Goal: Task Accomplishment & Management: Manage account settings

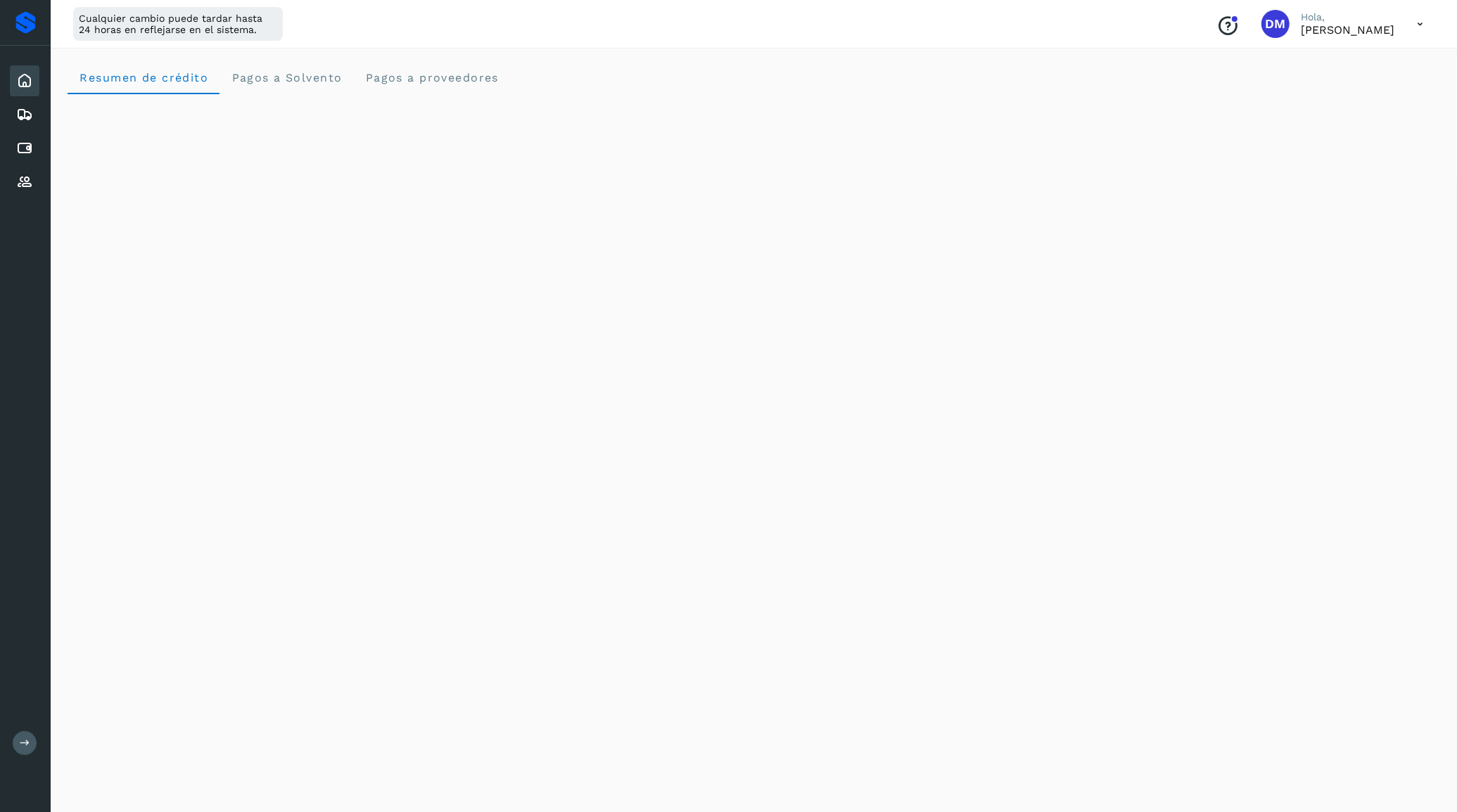
click at [21, 739] on icon at bounding box center [25, 743] width 10 height 10
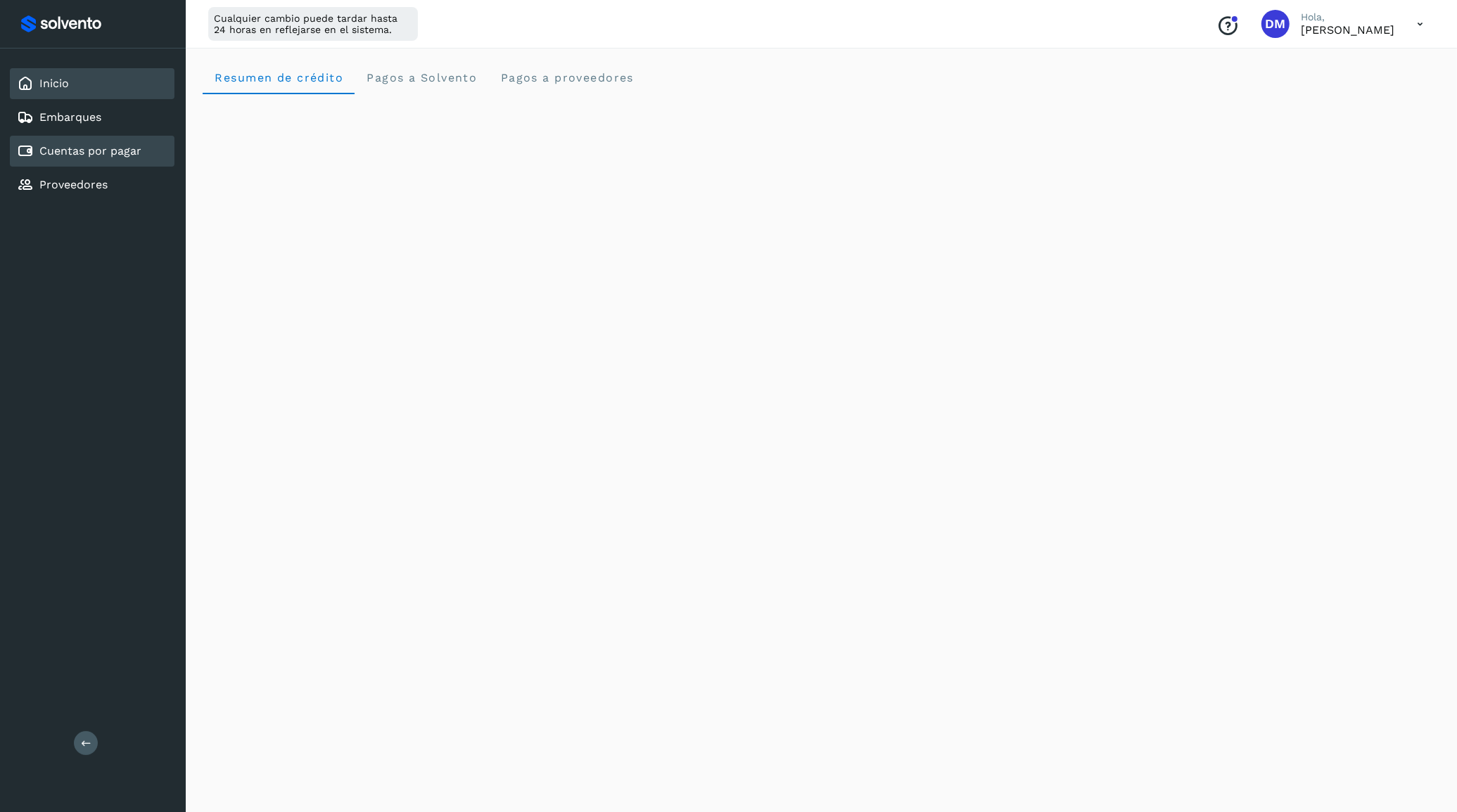
click at [67, 147] on link "Cuentas por pagar" at bounding box center [90, 151] width 102 height 14
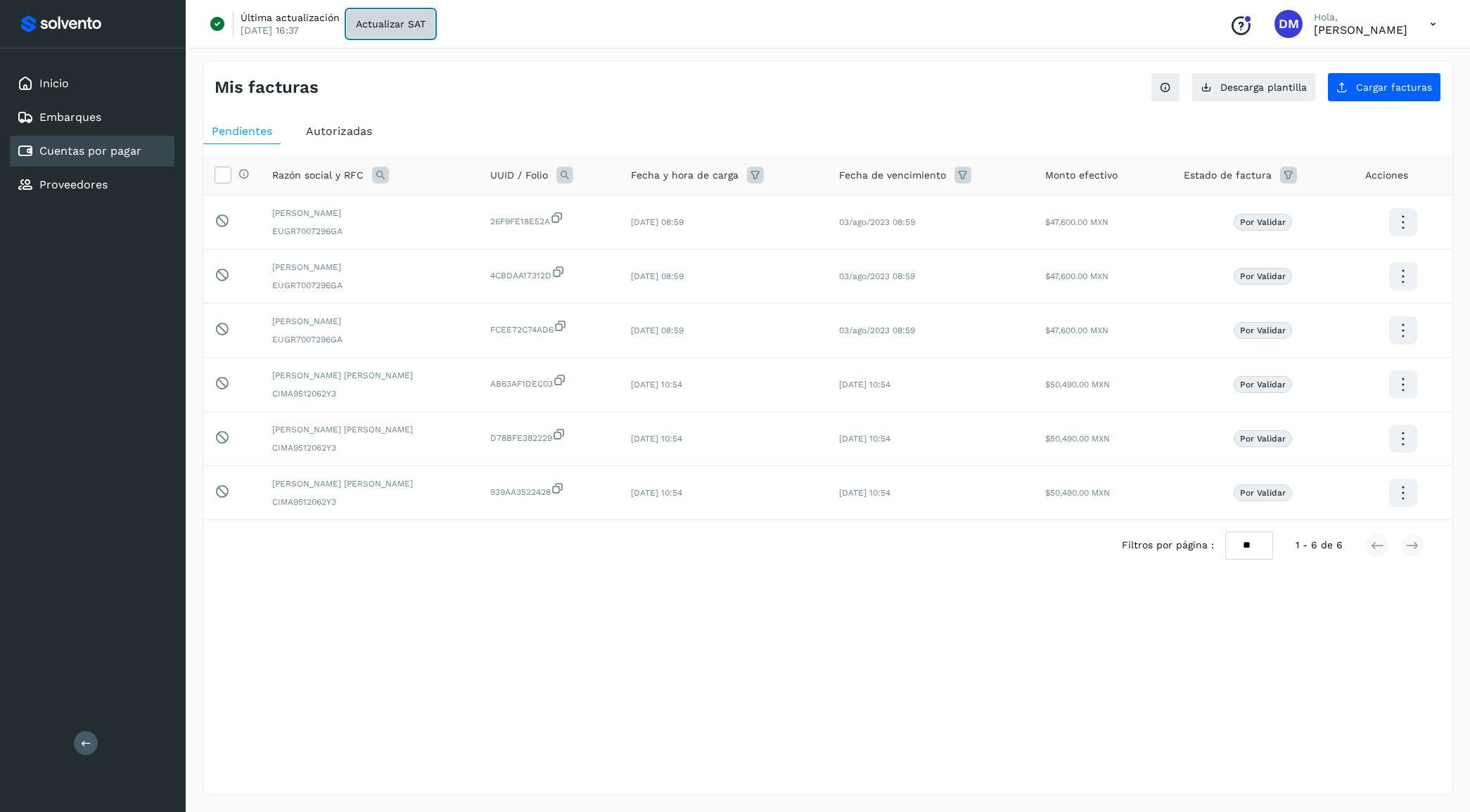
click at [389, 16] on button "Actualizar SAT" at bounding box center [390, 24] width 88 height 28
click at [107, 377] on div "Inicio Embarques Cuentas por pagar Proveedores Salir" at bounding box center [93, 406] width 186 height 812
click at [86, 69] on div "Inicio" at bounding box center [92, 84] width 164 height 31
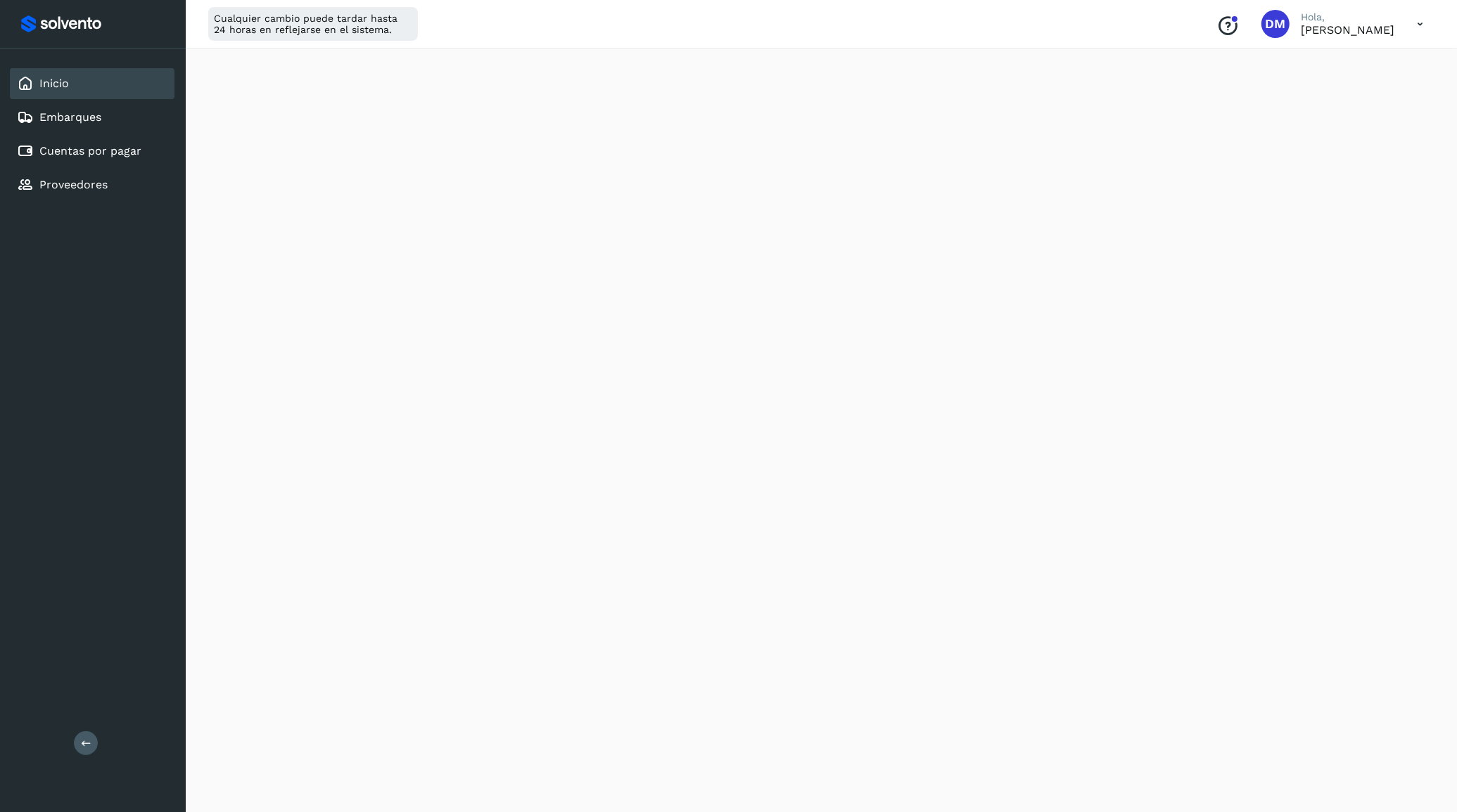
scroll to position [440, 0]
click at [107, 395] on div "Inicio Embarques Cuentas por pagar Proveedores Salir" at bounding box center [93, 406] width 186 height 812
click at [79, 158] on div "Cuentas por pagar" at bounding box center [92, 151] width 165 height 31
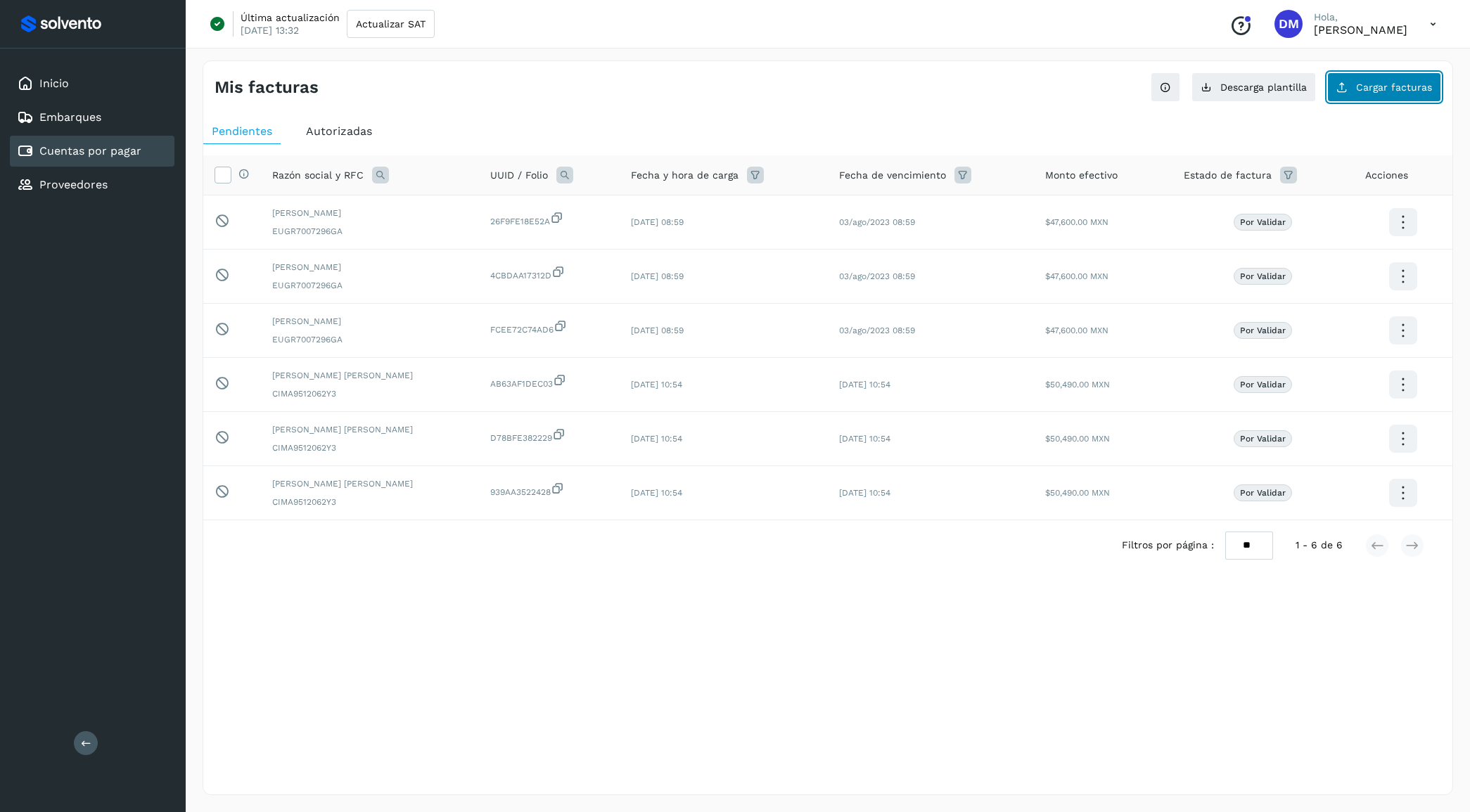
click at [1369, 91] on span "Cargar facturas" at bounding box center [1393, 88] width 76 height 10
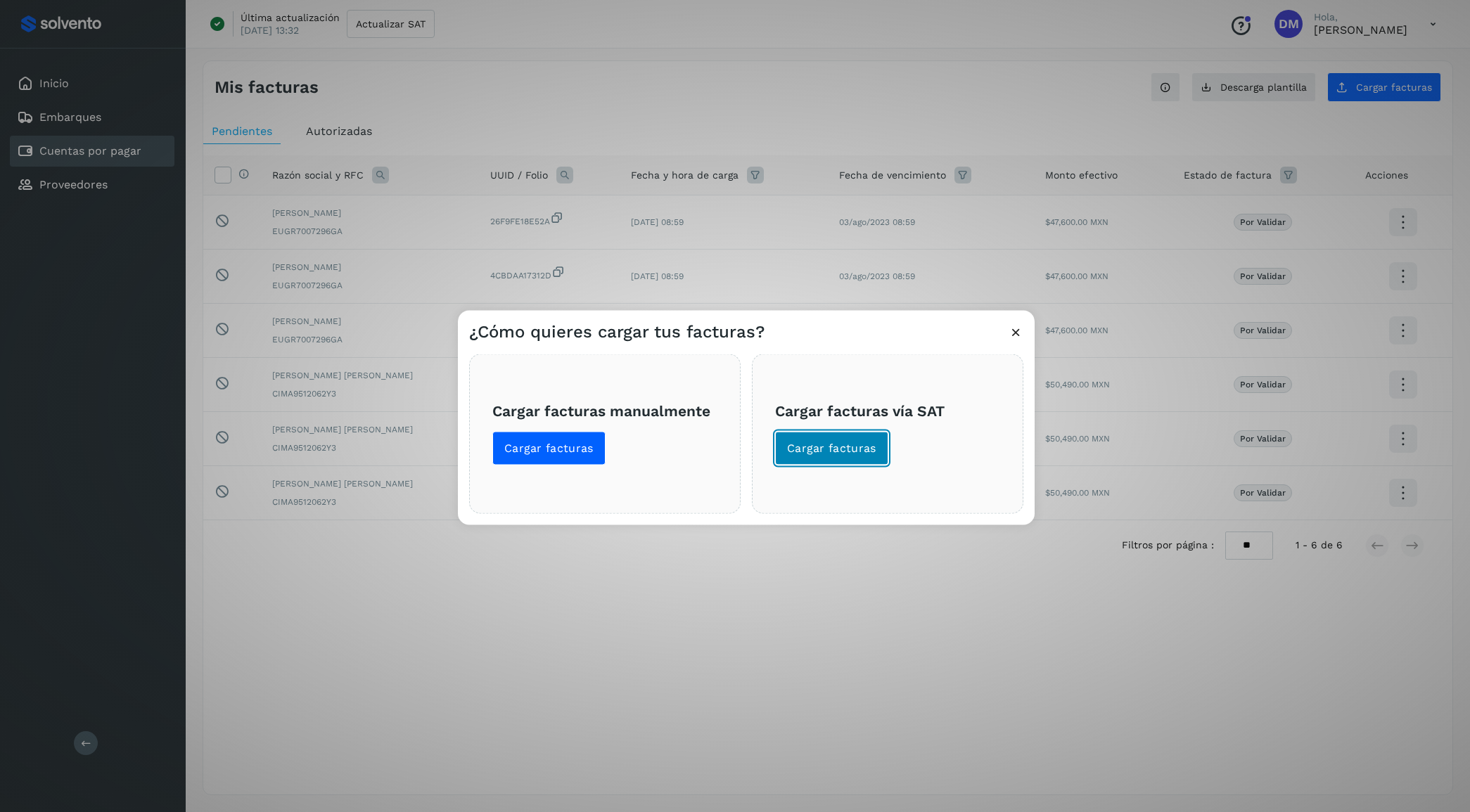
click at [856, 452] on span "Cargar facturas" at bounding box center [832, 448] width 89 height 15
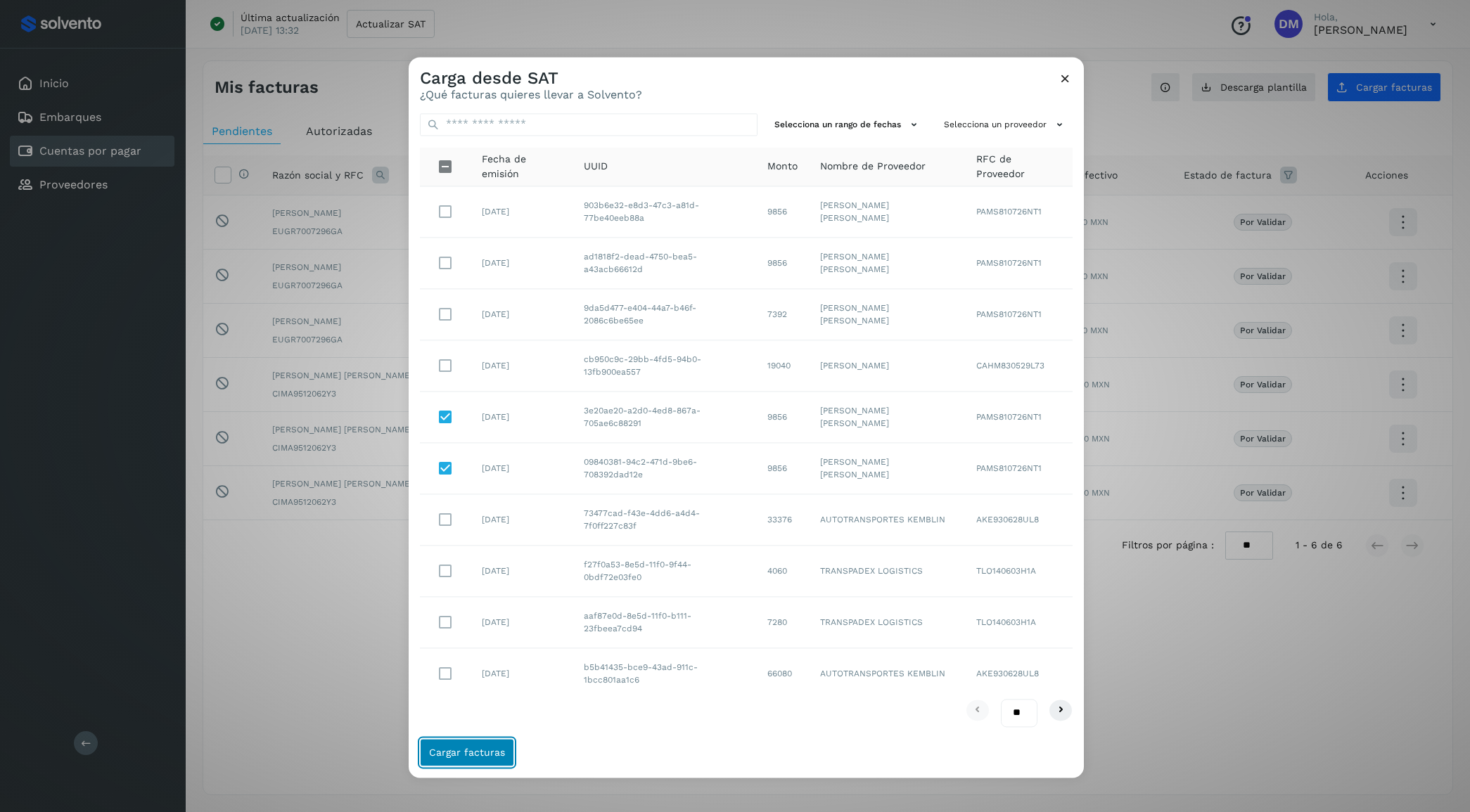
click at [466, 747] on span "Cargar facturas" at bounding box center [466, 752] width 76 height 10
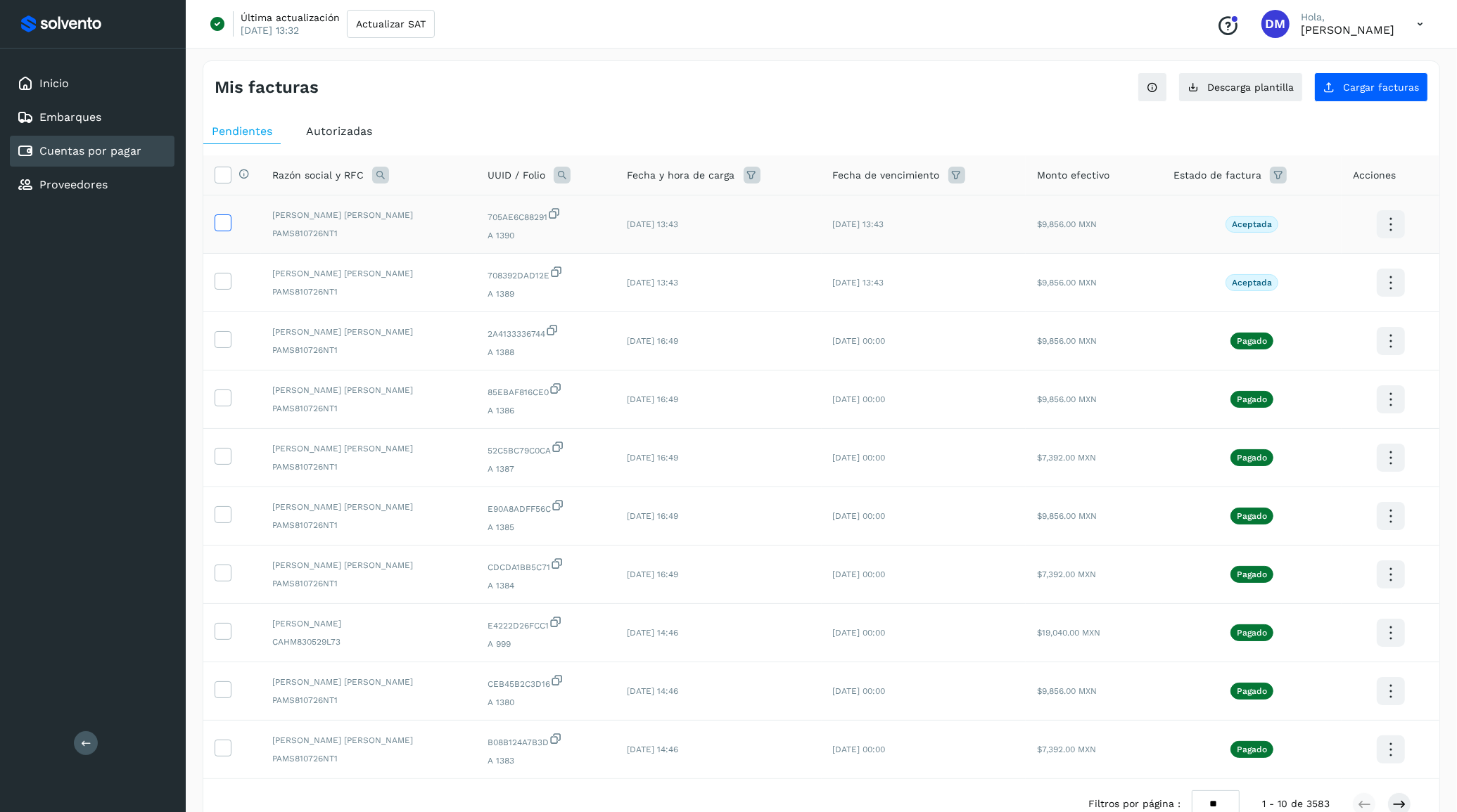
click at [231, 222] on label at bounding box center [223, 223] width 17 height 17
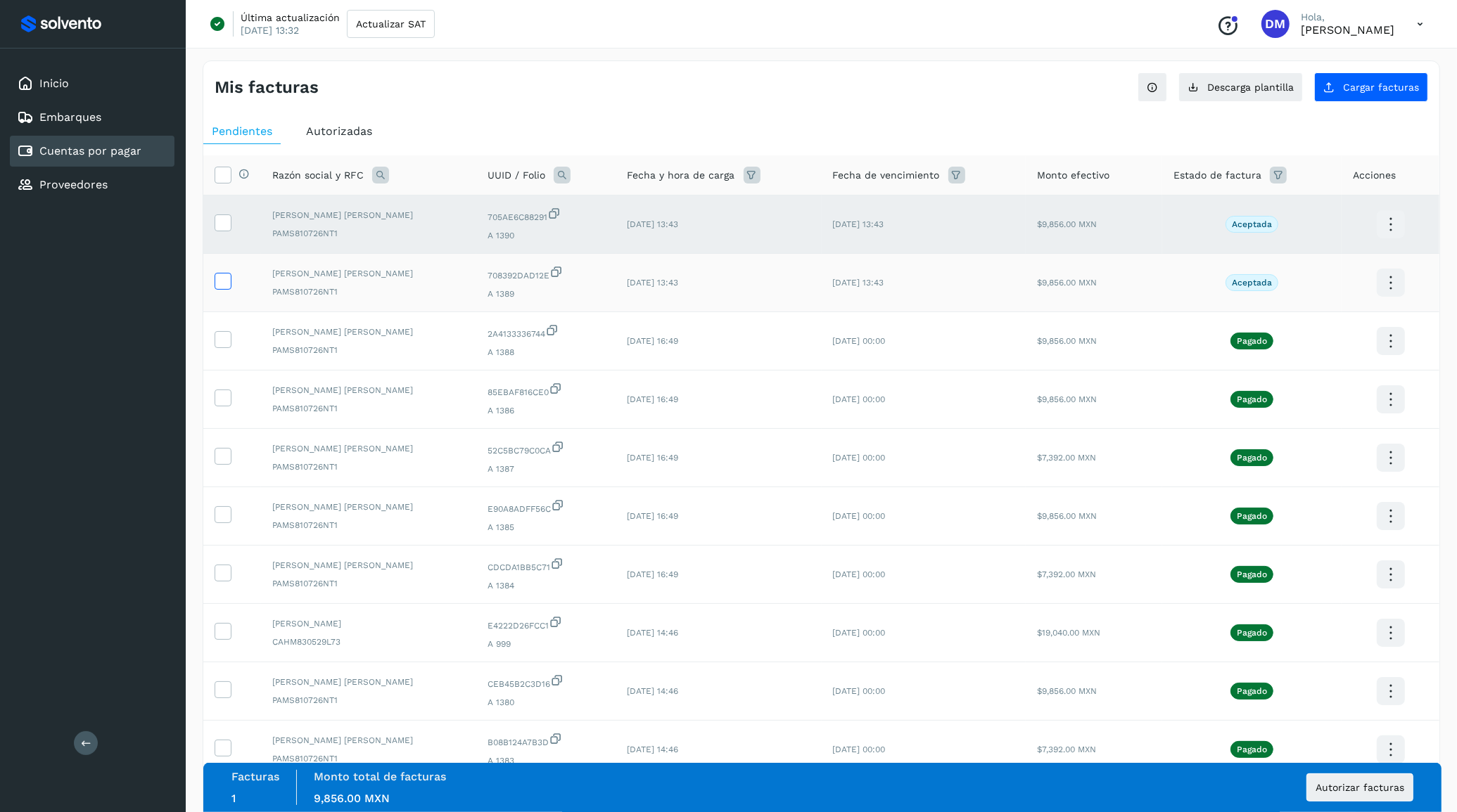
click at [220, 283] on icon at bounding box center [223, 279] width 14 height 14
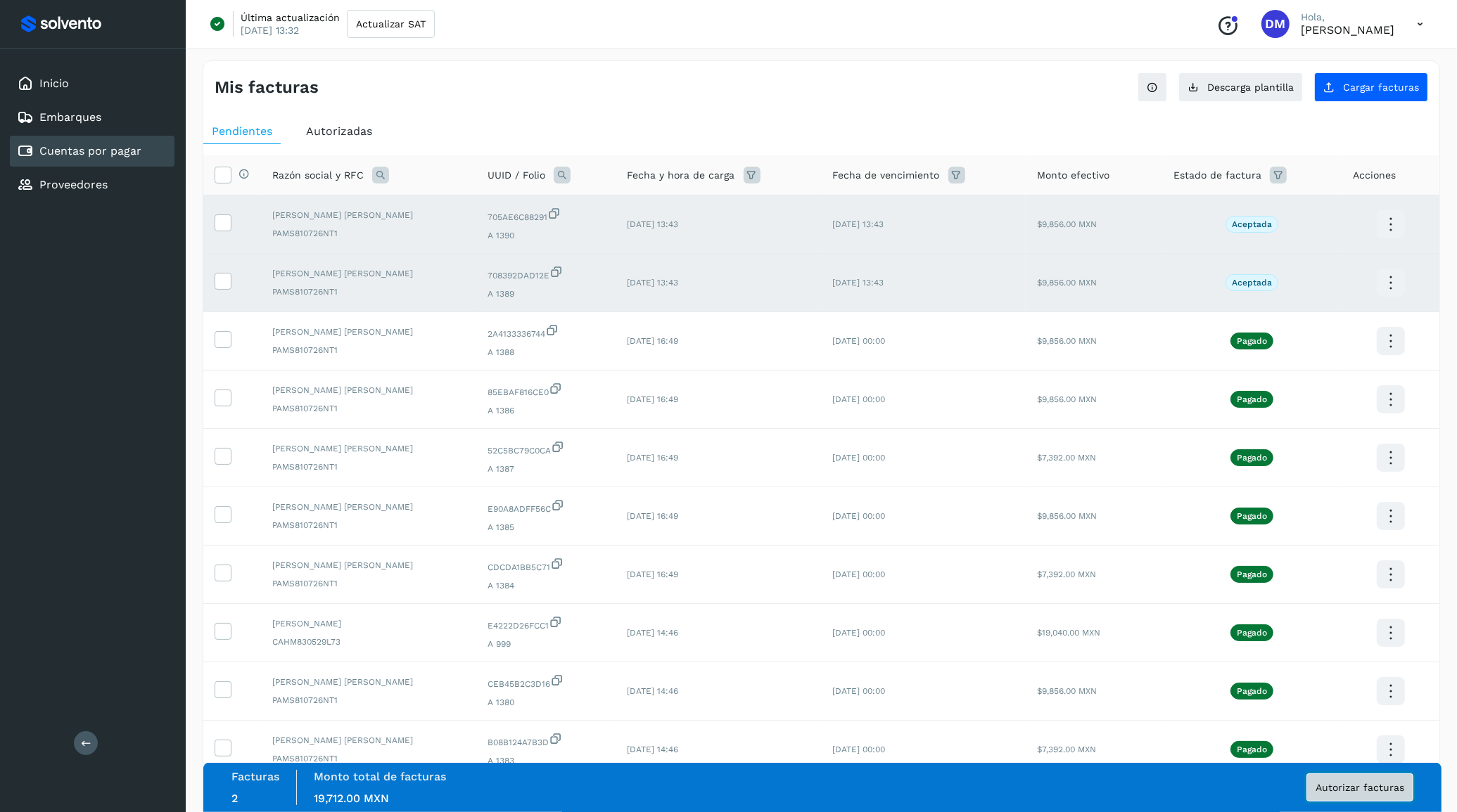
click at [1355, 784] on span "Autorizar facturas" at bounding box center [1360, 788] width 89 height 10
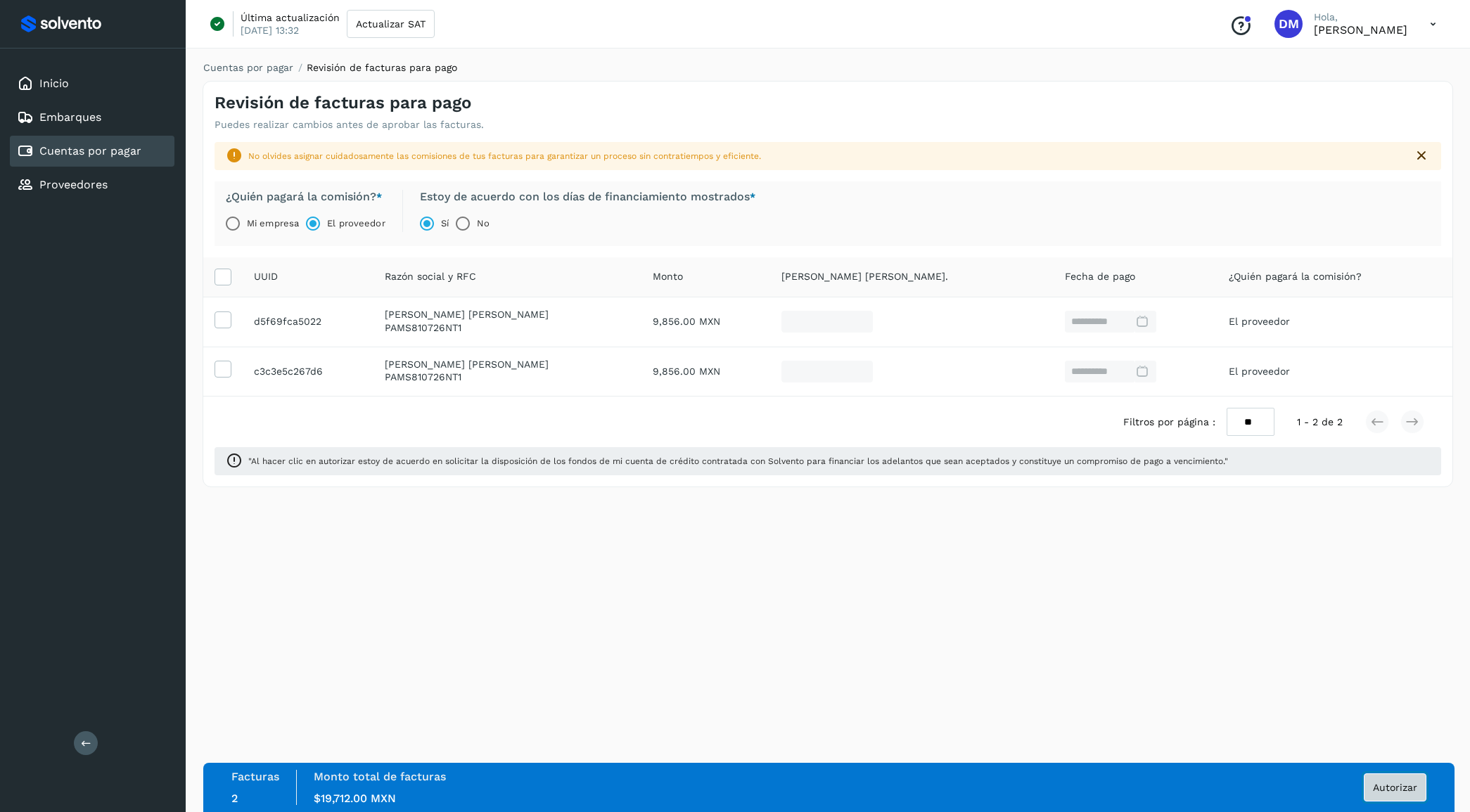
click at [1368, 778] on button "Autorizar" at bounding box center [1394, 787] width 62 height 28
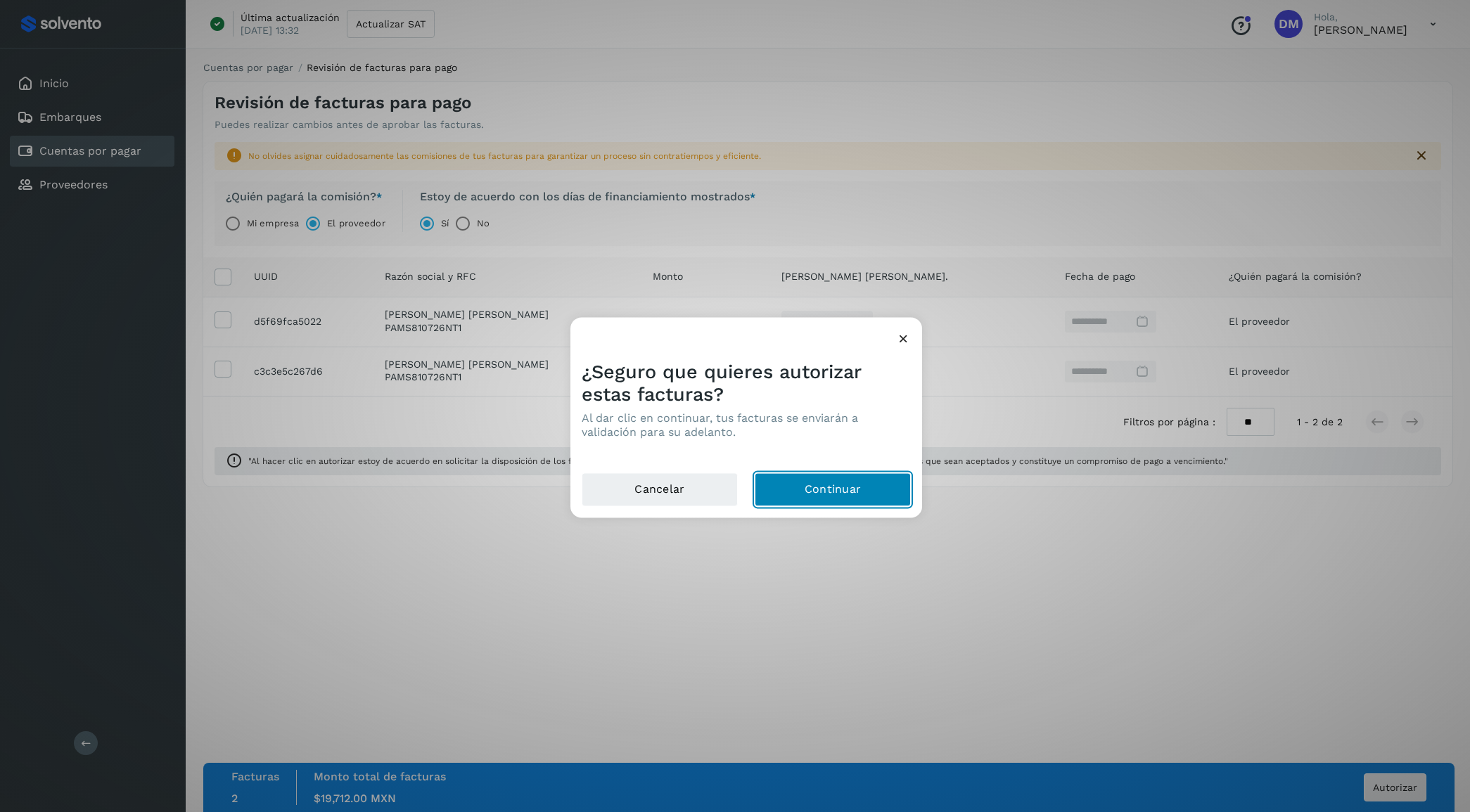
click at [845, 486] on button "Continuar" at bounding box center [833, 490] width 156 height 34
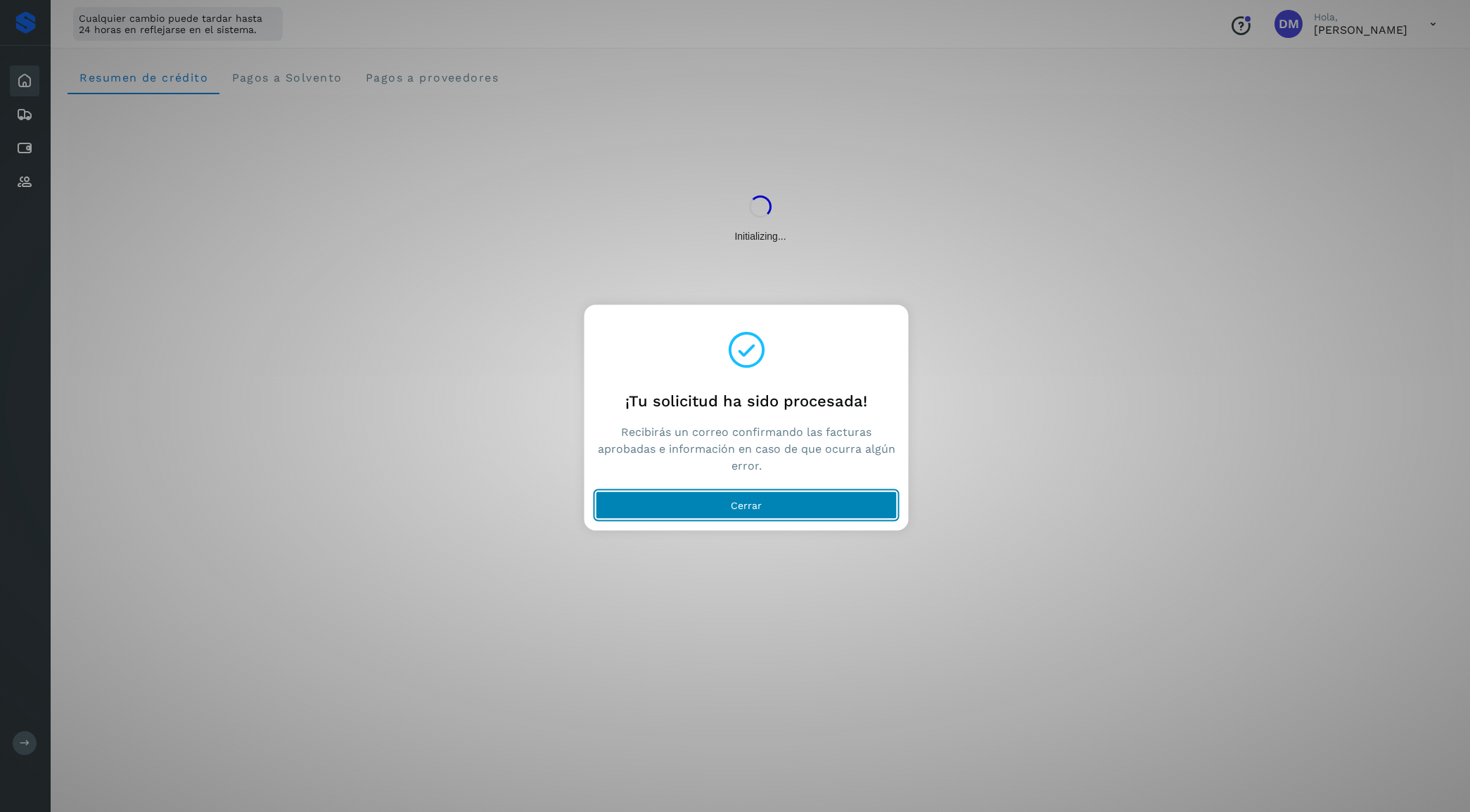
click at [771, 493] on button "Cerrar" at bounding box center [747, 504] width 302 height 28
